Goal: Complete application form

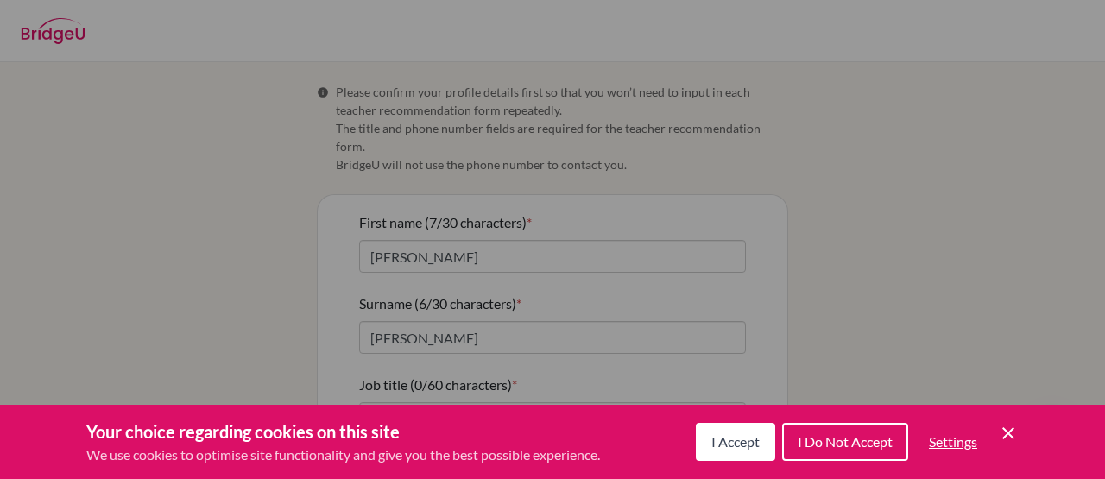
click at [743, 445] on span "I Accept" at bounding box center [735, 441] width 48 height 16
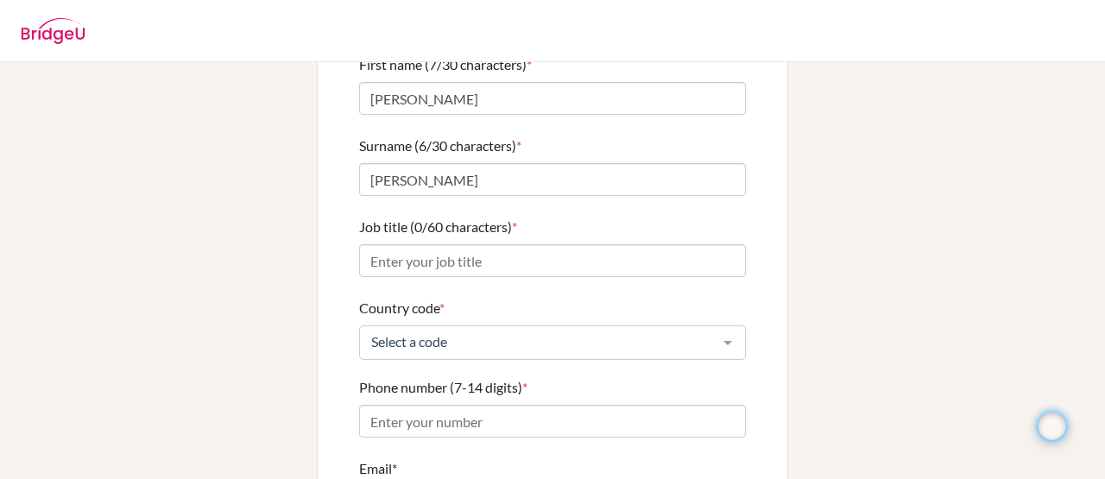
scroll to position [169, 0]
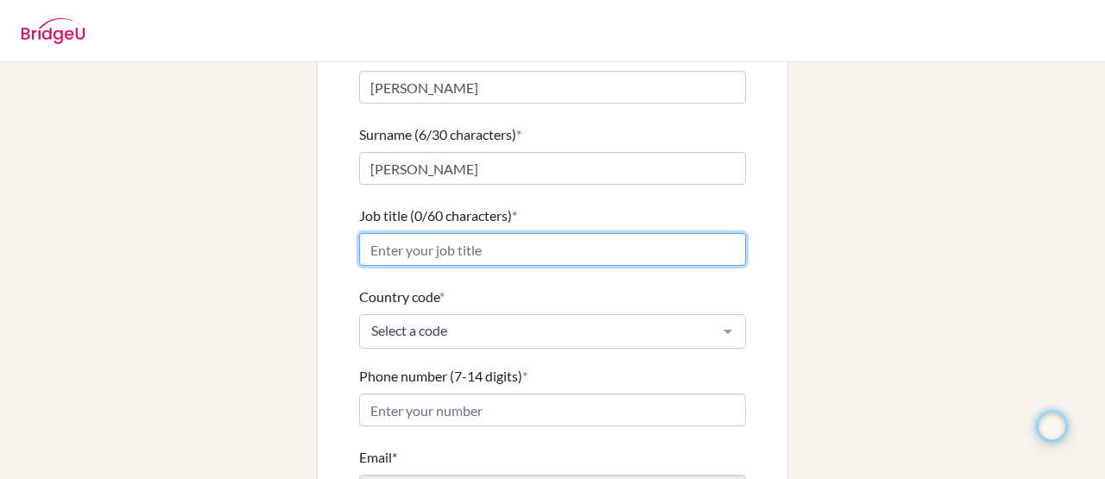
click at [611, 238] on input "Job title (0/60 characters) *" at bounding box center [552, 249] width 387 height 33
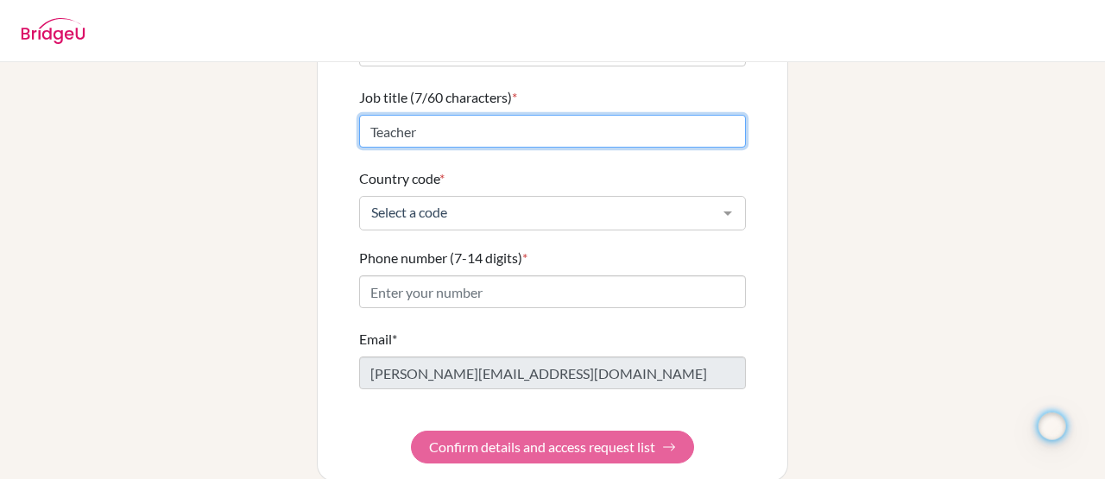
scroll to position [293, 0]
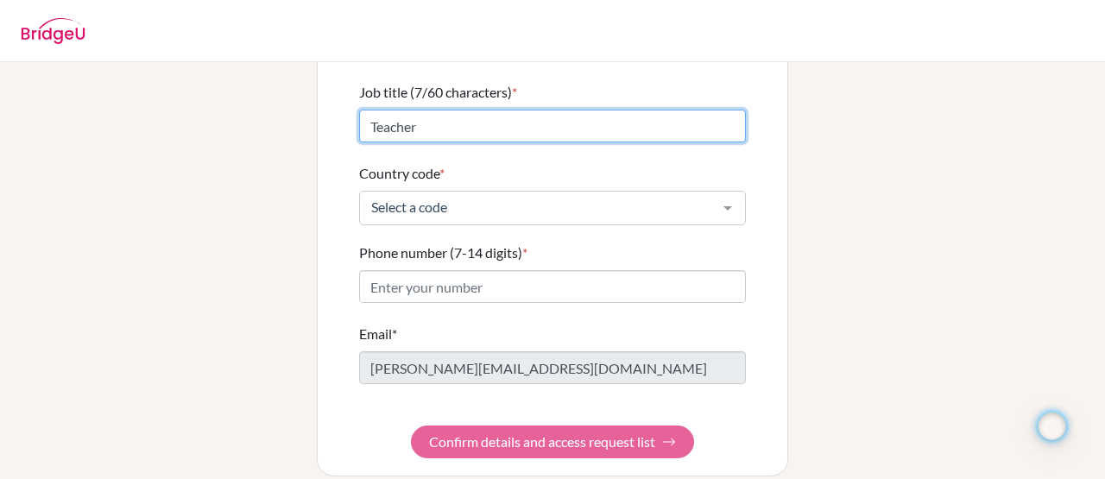
type input "Teacher"
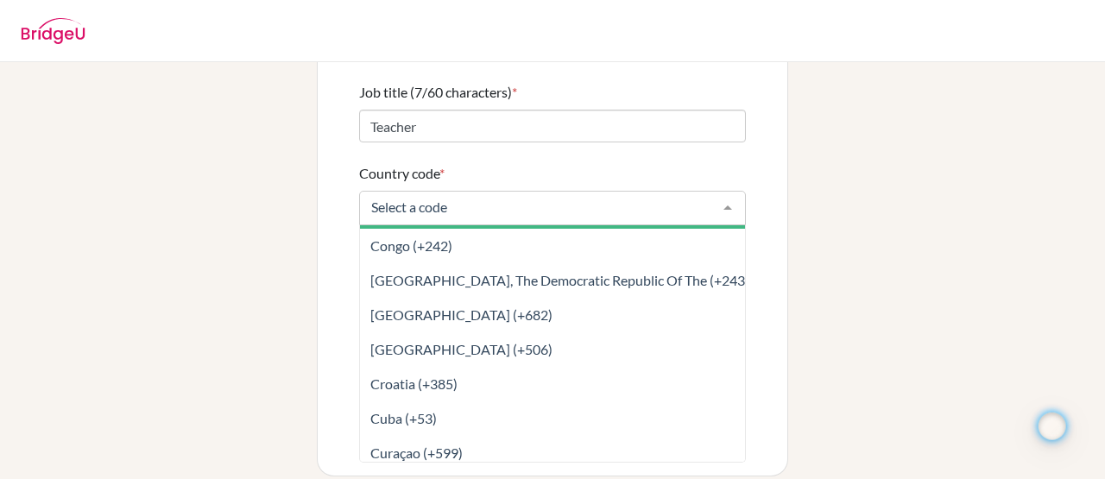
scroll to position [1657, 0]
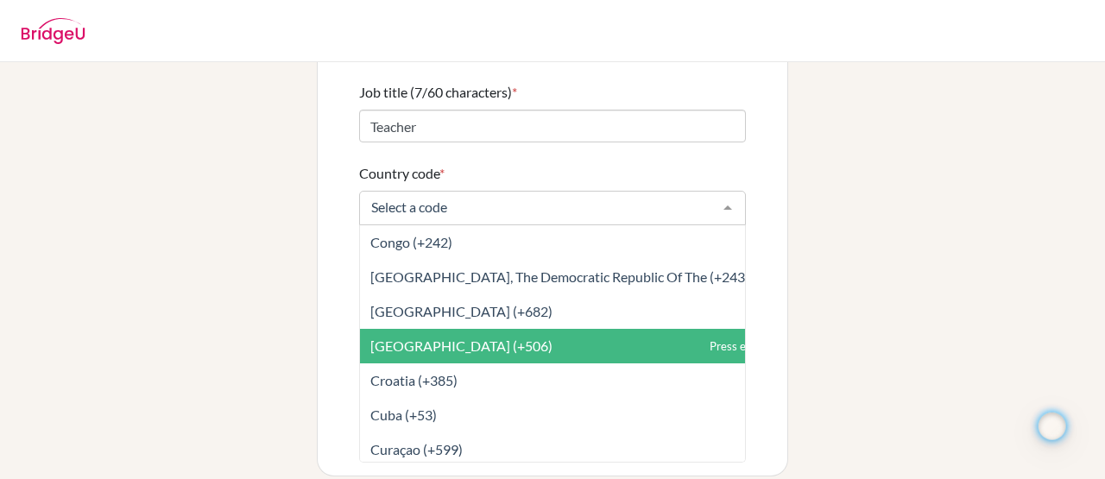
click at [504, 329] on span "[GEOGRAPHIC_DATA] (+506)" at bounding box center [591, 346] width 462 height 35
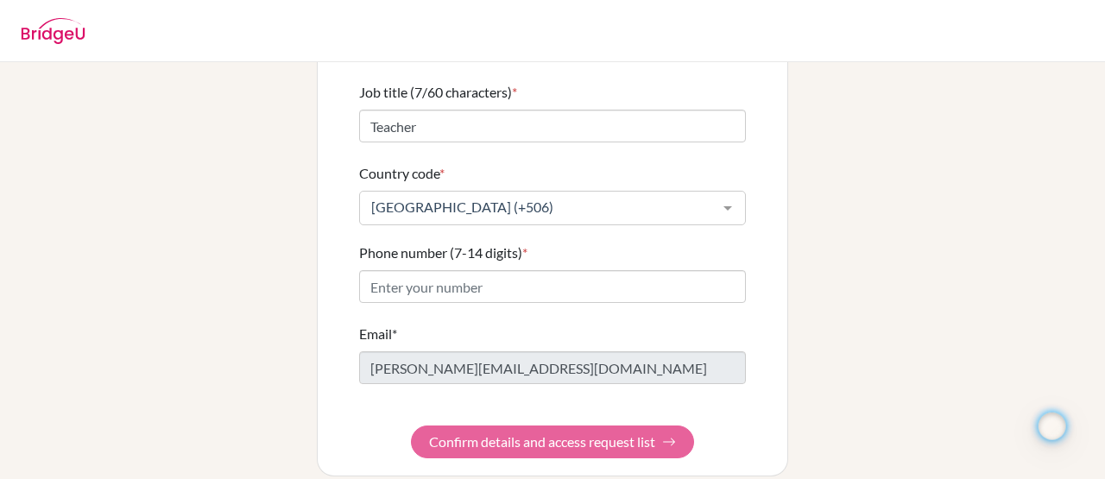
click at [514, 424] on form "First name (7/30 characters) * [PERSON_NAME] Surname (6/30 characters) * [PERSO…" at bounding box center [552, 189] width 387 height 539
click at [676, 427] on form "First name (7/30 characters) * [PERSON_NAME] Surname (6/30 characters) * [PERSO…" at bounding box center [552, 189] width 387 height 539
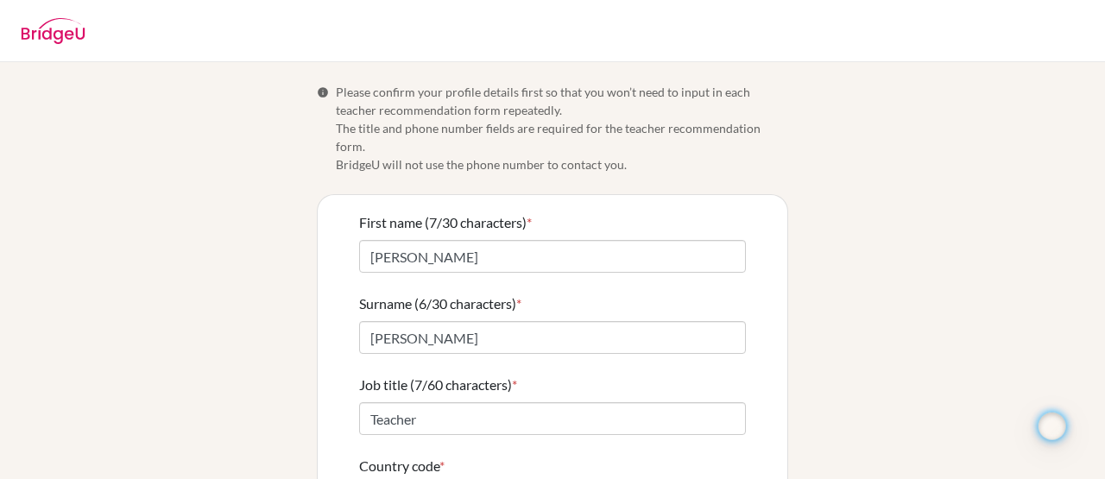
scroll to position [293, 0]
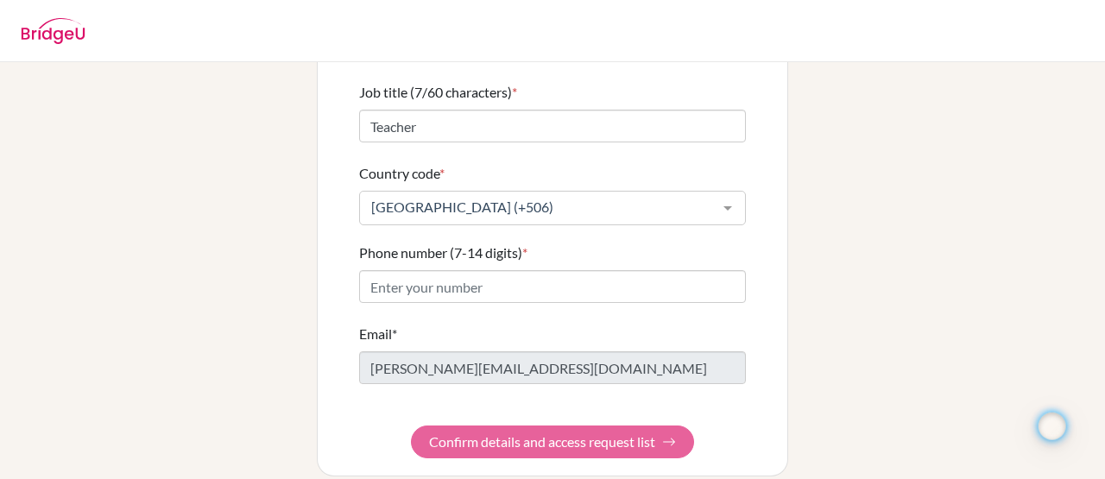
click at [564, 425] on form "First name (7/30 characters) * [PERSON_NAME] Surname (6/30 characters) * [PERSO…" at bounding box center [552, 189] width 387 height 539
click at [537, 430] on form "First name (7/30 characters) * [PERSON_NAME] Surname (6/30 characters) * [PERSO…" at bounding box center [552, 189] width 387 height 539
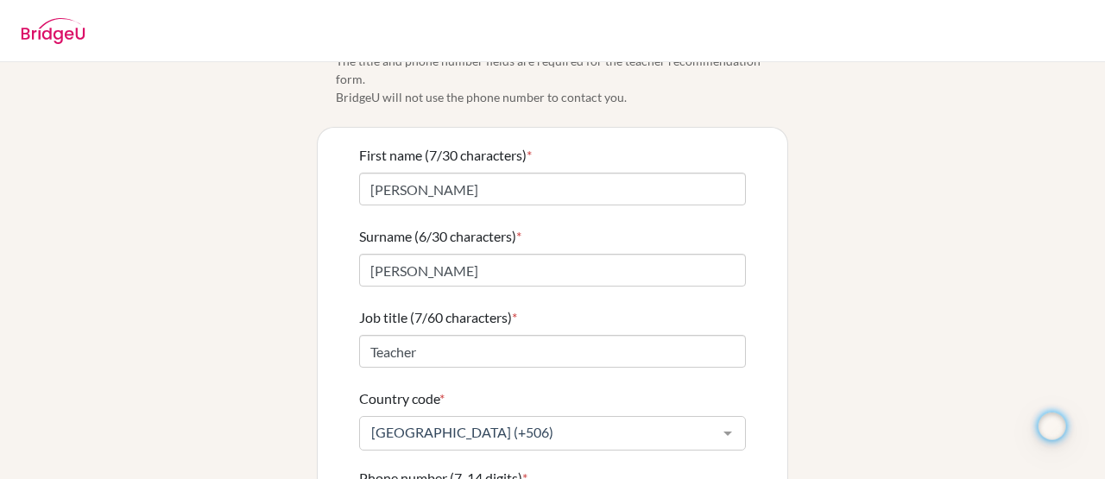
scroll to position [0, 0]
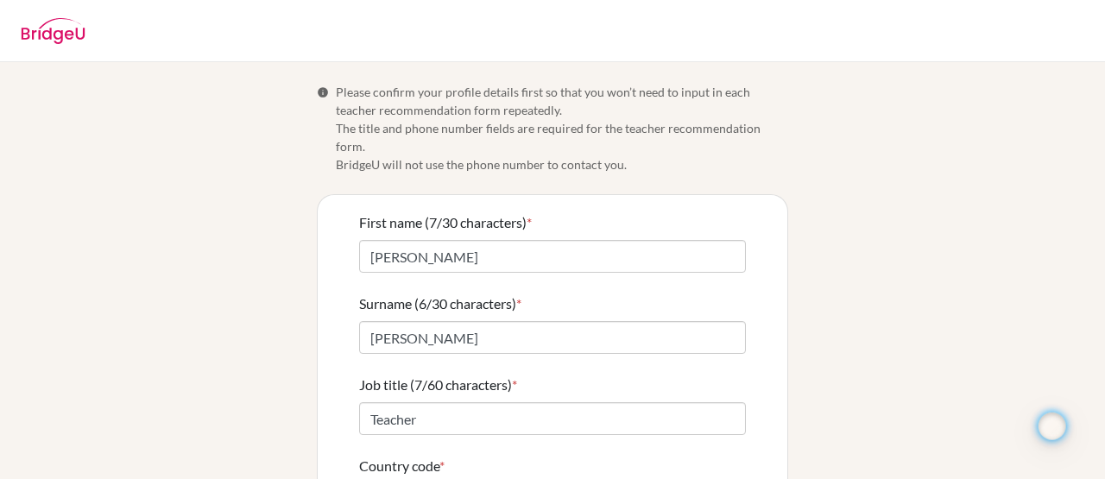
click at [811, 146] on div "Info Please confirm your profile details first so that you won’t need to input …" at bounding box center [552, 426] width 984 height 686
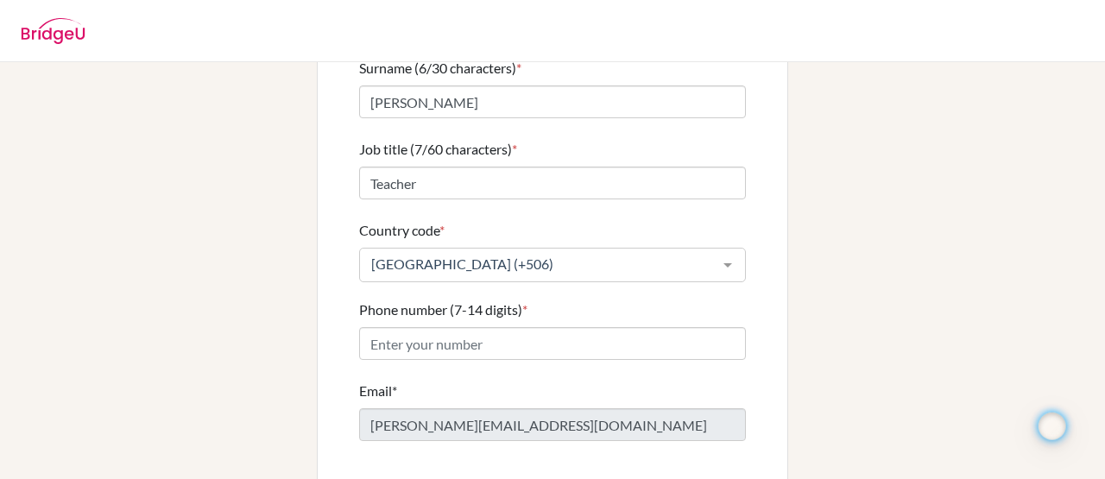
scroll to position [242, 0]
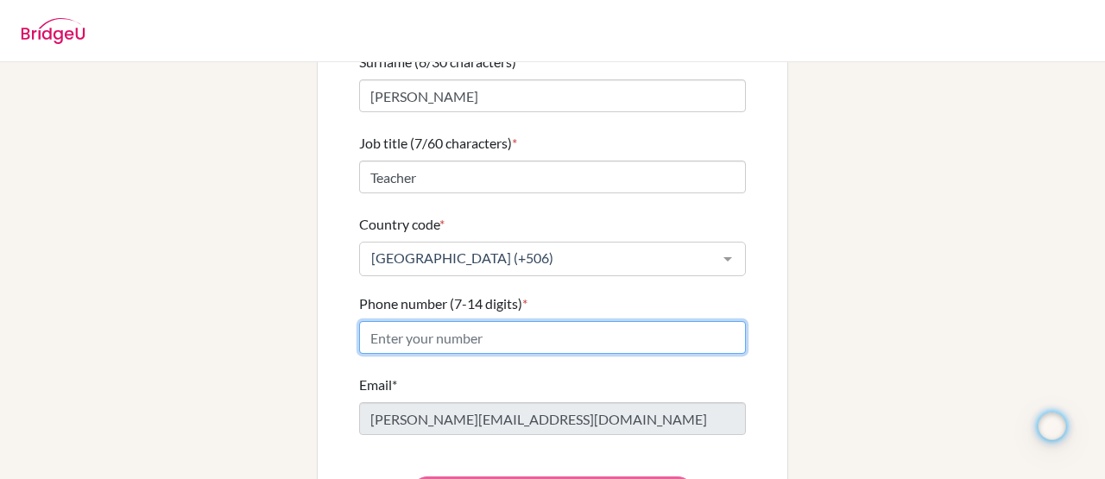
click at [588, 328] on input "Phone number (7-14 digits) *" at bounding box center [552, 337] width 387 height 33
type input "70781399"
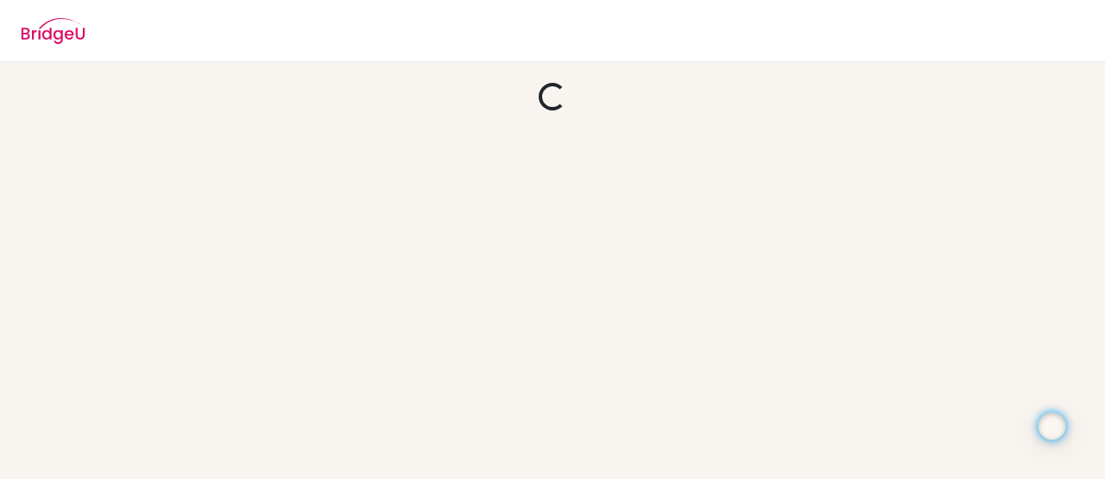
scroll to position [0, 0]
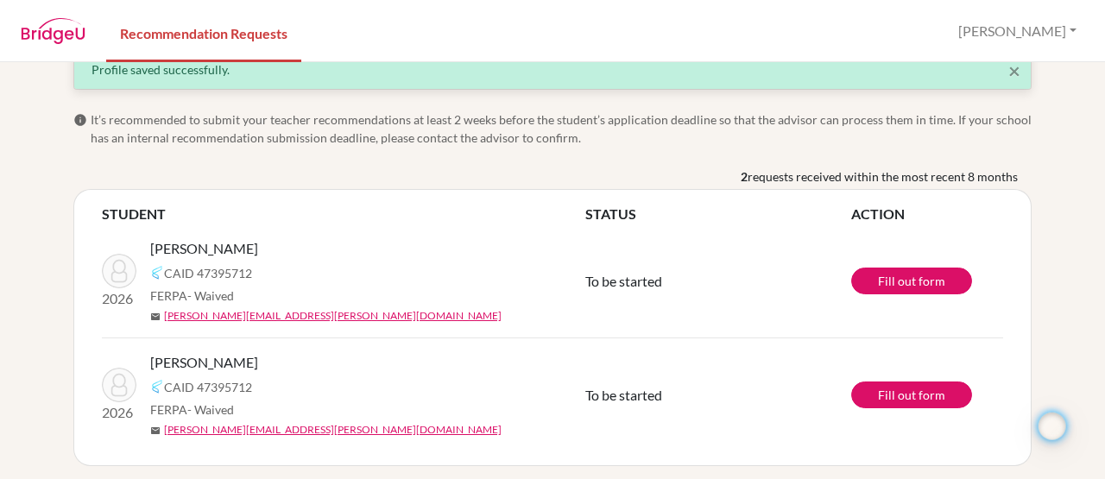
scroll to position [41, 0]
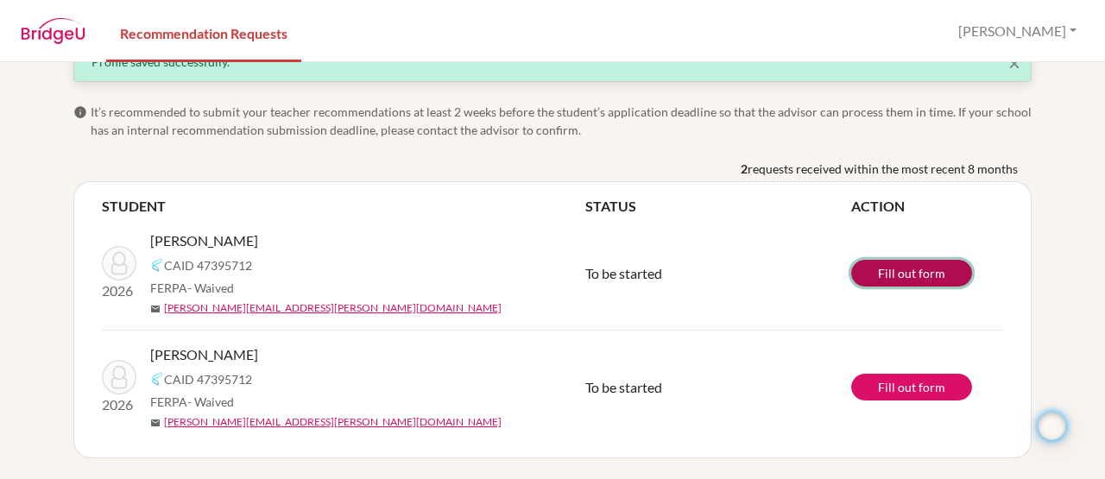
click at [922, 279] on link "Fill out form" at bounding box center [911, 273] width 121 height 27
